Goal: Information Seeking & Learning: Learn about a topic

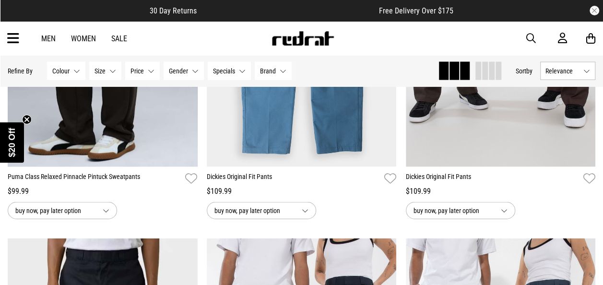
scroll to position [937, 0]
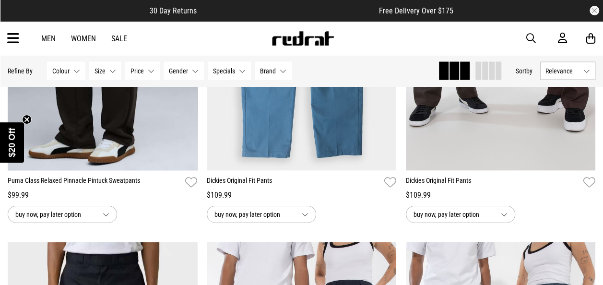
click at [51, 37] on link "Men" at bounding box center [48, 38] width 14 height 9
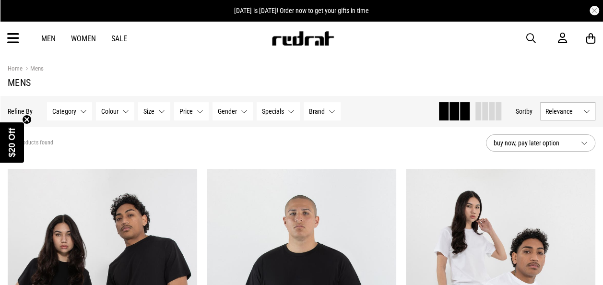
click at [82, 112] on button "Category None selected" at bounding box center [69, 111] width 45 height 18
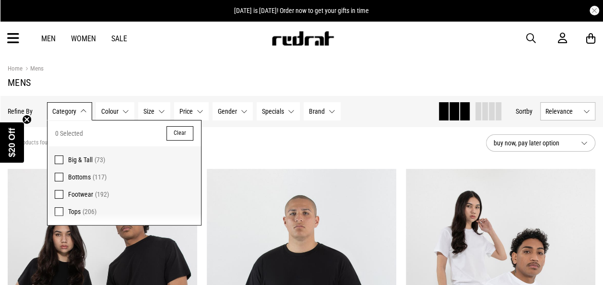
click at [72, 176] on span "Bottoms" at bounding box center [79, 177] width 23 height 8
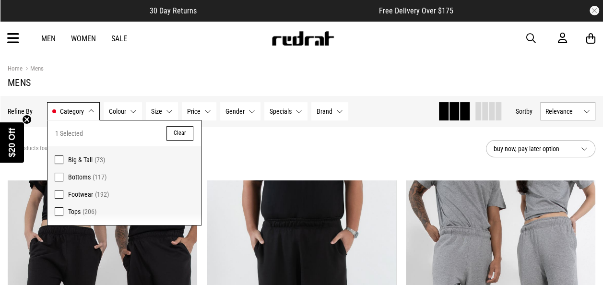
click at [243, 151] on div "117 products found Active Filters Bottoms Clear" at bounding box center [243, 148] width 471 height 29
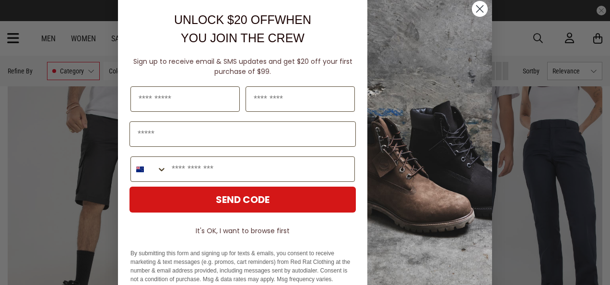
scroll to position [13, 0]
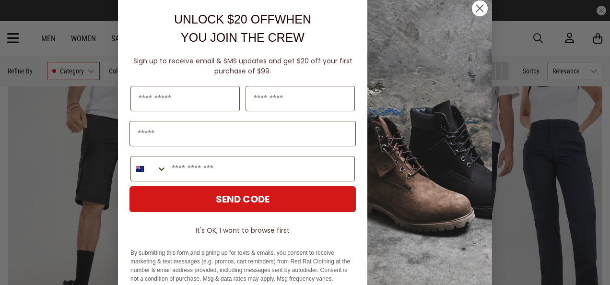
click at [480, 7] on circle "Close dialog" at bounding box center [480, 8] width 16 height 16
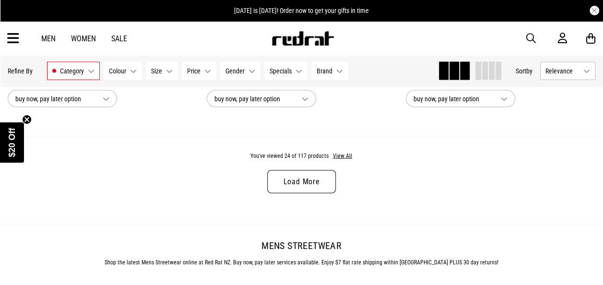
scroll to position [2749, 0]
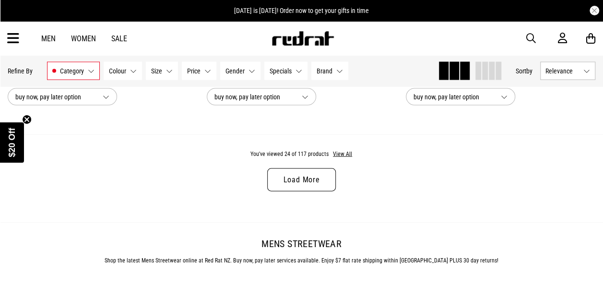
click at [312, 181] on link "Load More" at bounding box center [301, 179] width 68 height 23
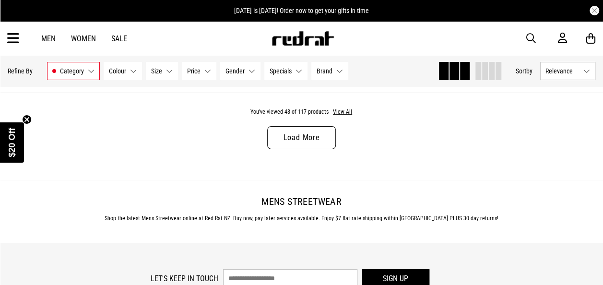
scroll to position [5466, 0]
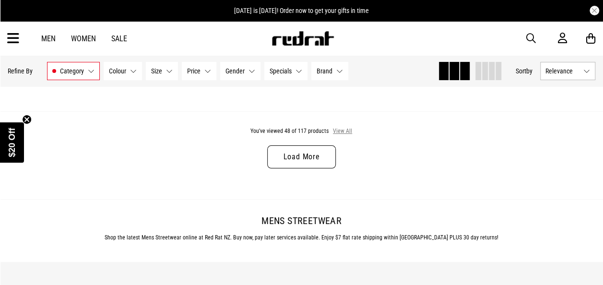
click at [340, 133] on button "View All" at bounding box center [342, 131] width 20 height 9
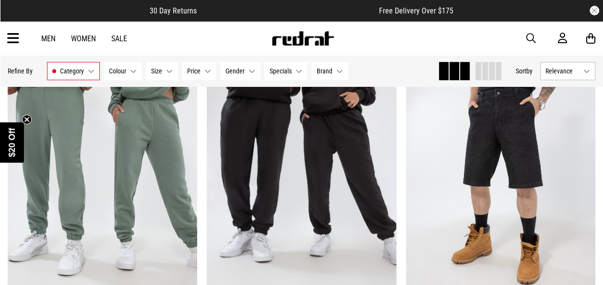
scroll to position [7538, 0]
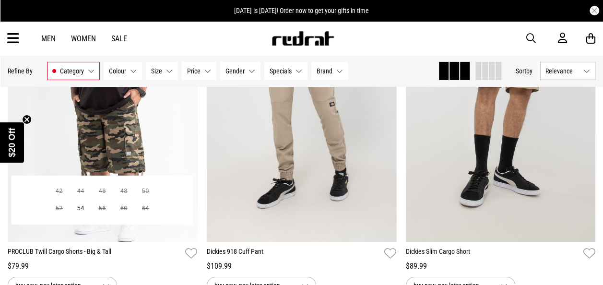
scroll to position [10716, 0]
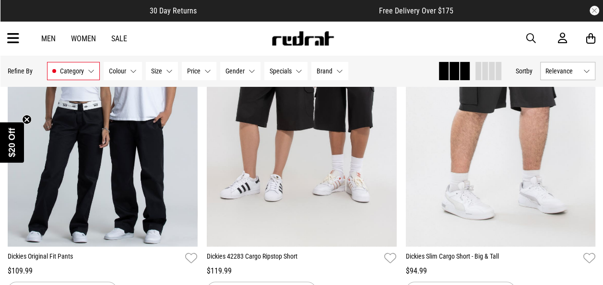
scroll to position [11222, 0]
